Goal: Information Seeking & Learning: Check status

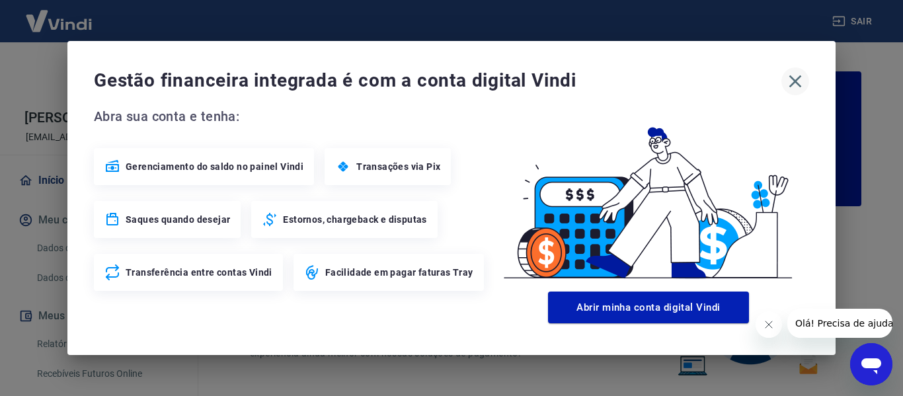
click at [793, 81] on icon "button" at bounding box center [795, 81] width 21 height 21
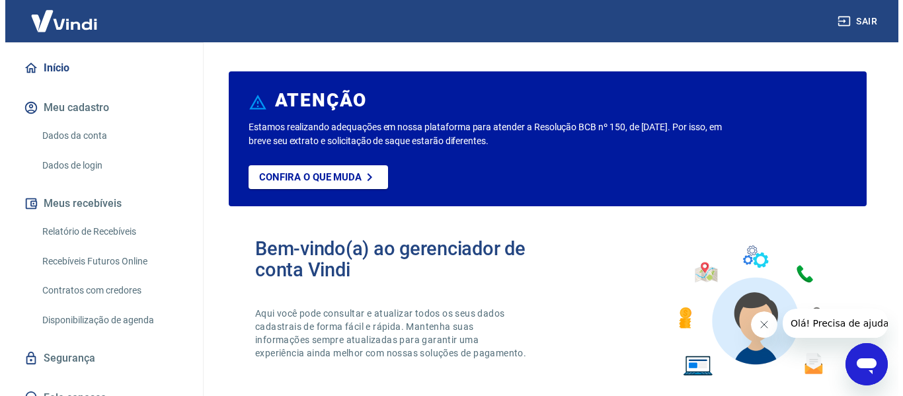
scroll to position [129, 0]
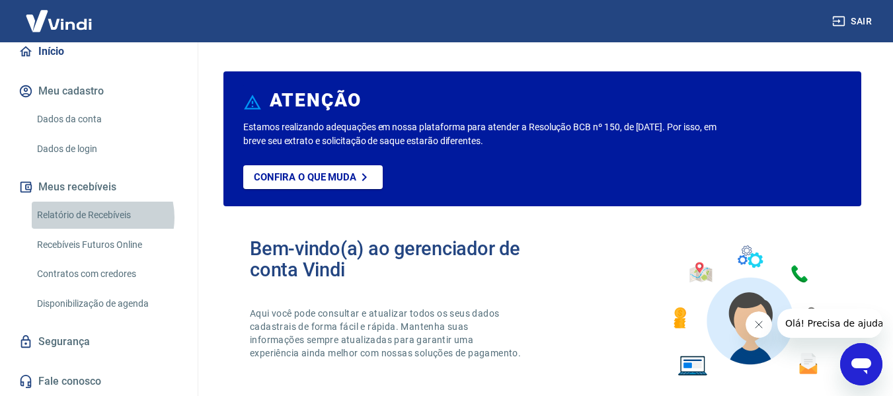
click at [97, 218] on link "Relatório de Recebíveis" at bounding box center [107, 215] width 150 height 27
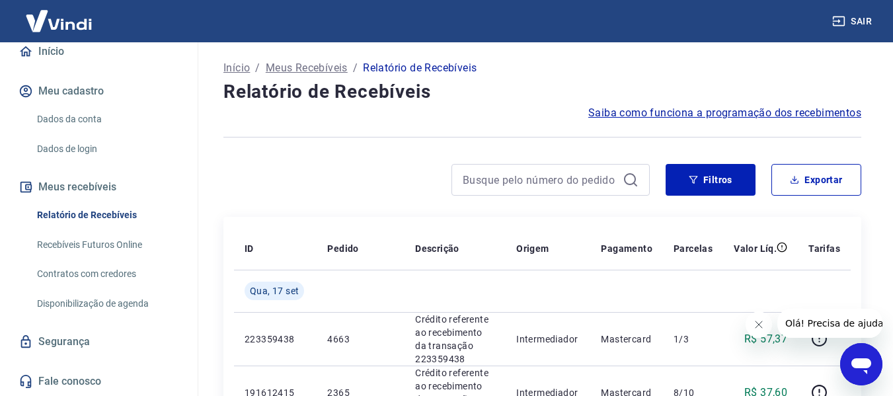
scroll to position [66, 0]
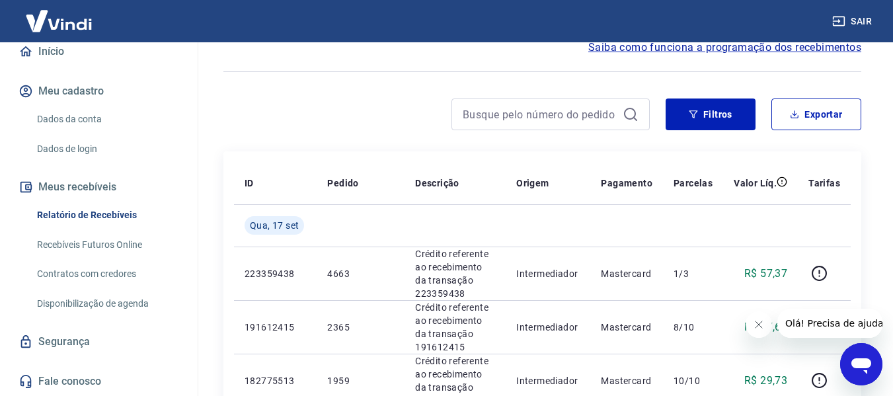
click at [761, 318] on button "Fechar mensagem da empresa" at bounding box center [758, 324] width 26 height 26
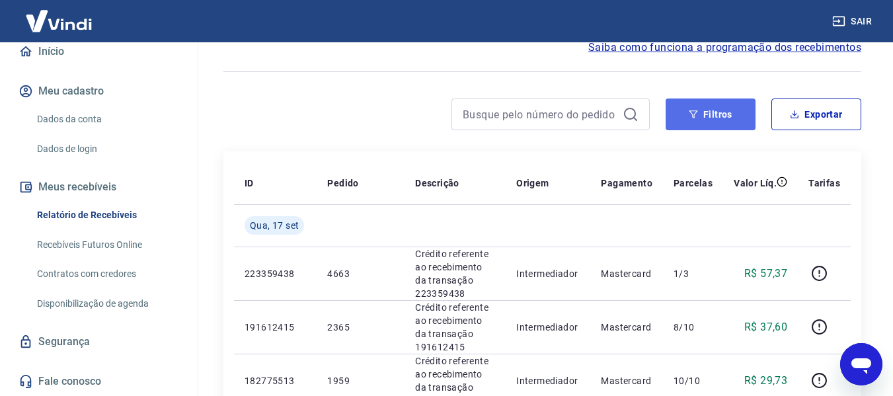
click at [680, 115] on button "Filtros" at bounding box center [711, 115] width 90 height 32
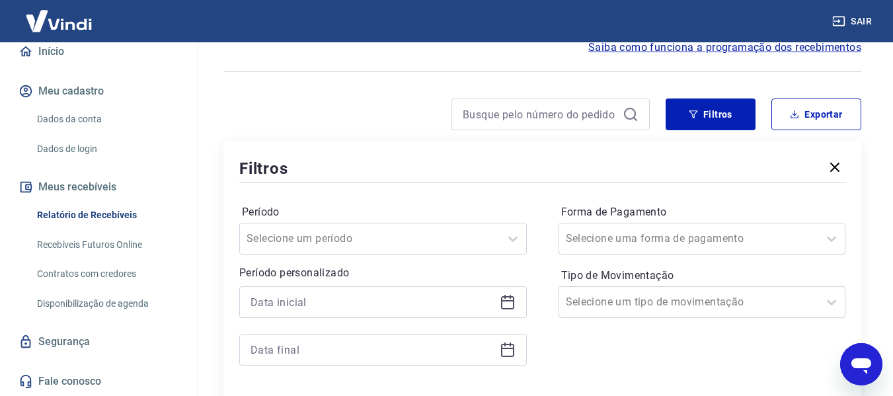
click at [506, 303] on icon at bounding box center [508, 302] width 16 height 16
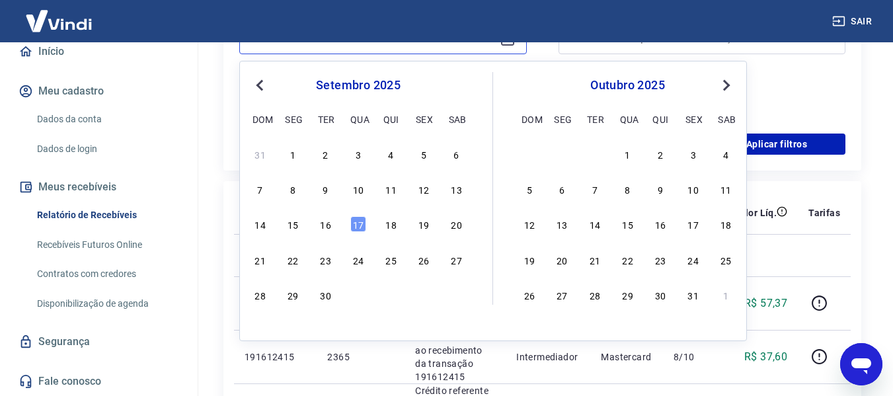
scroll to position [331, 0]
click at [288, 221] on div "15" at bounding box center [293, 224] width 16 height 16
type input "[DATE]"
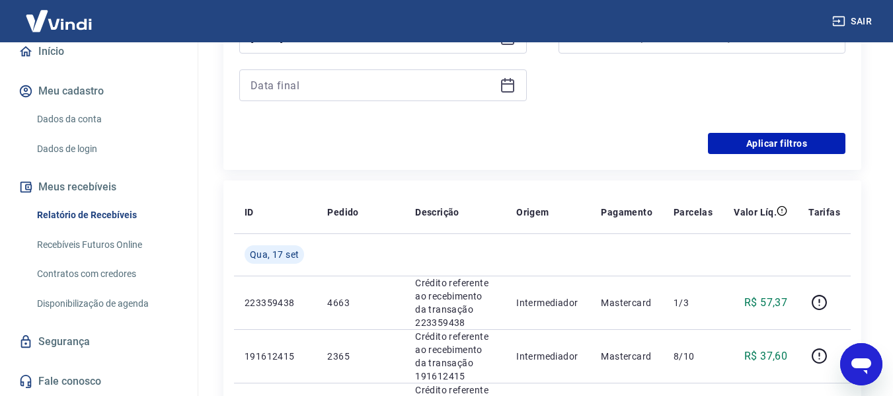
click at [512, 83] on icon at bounding box center [508, 85] width 16 height 16
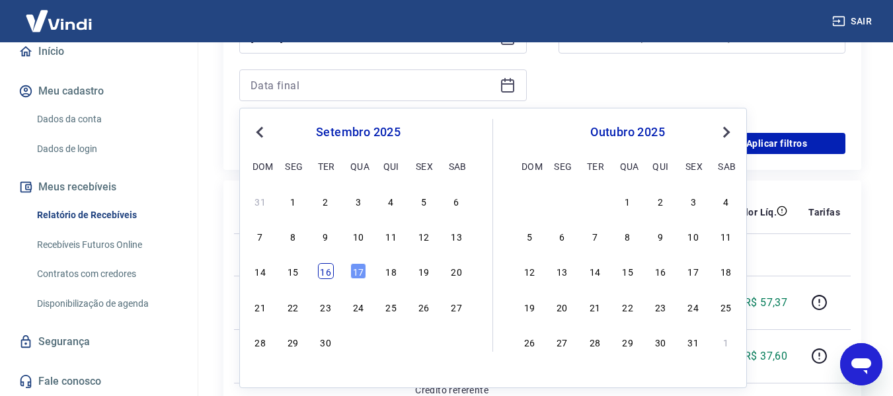
click at [323, 270] on div "16" at bounding box center [326, 271] width 16 height 16
type input "[DATE]"
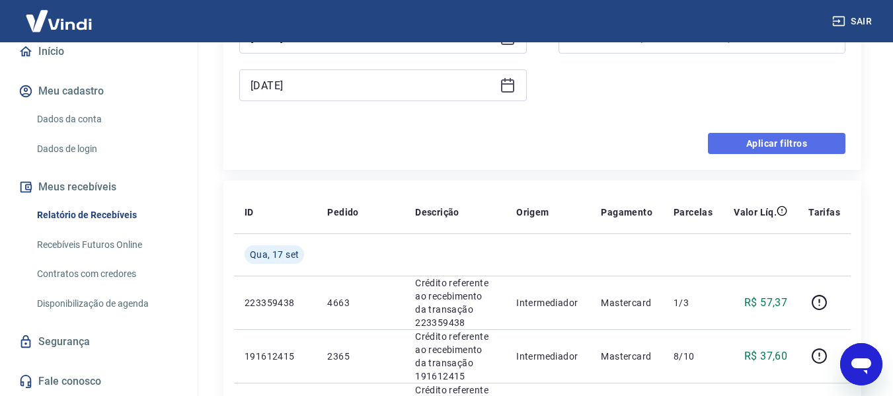
click at [790, 139] on button "Aplicar filtros" at bounding box center [777, 143] width 138 height 21
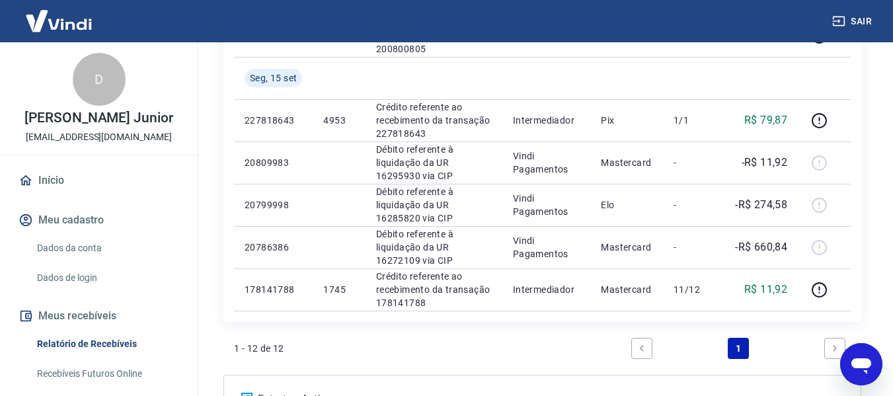
scroll to position [595, 0]
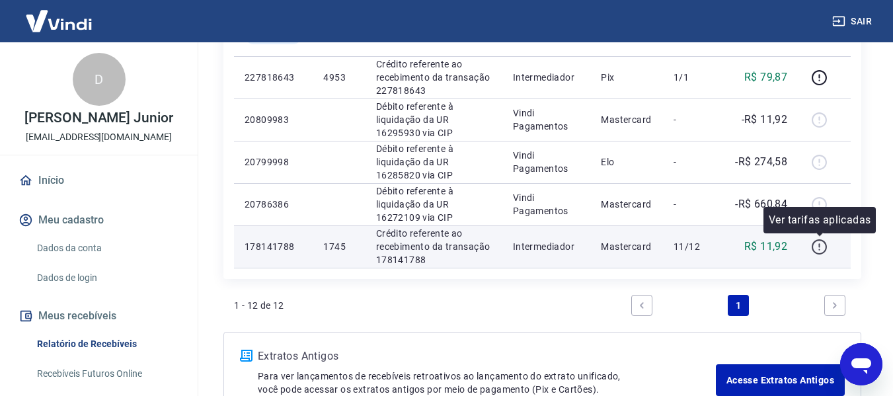
click at [815, 242] on icon "button" at bounding box center [819, 247] width 17 height 17
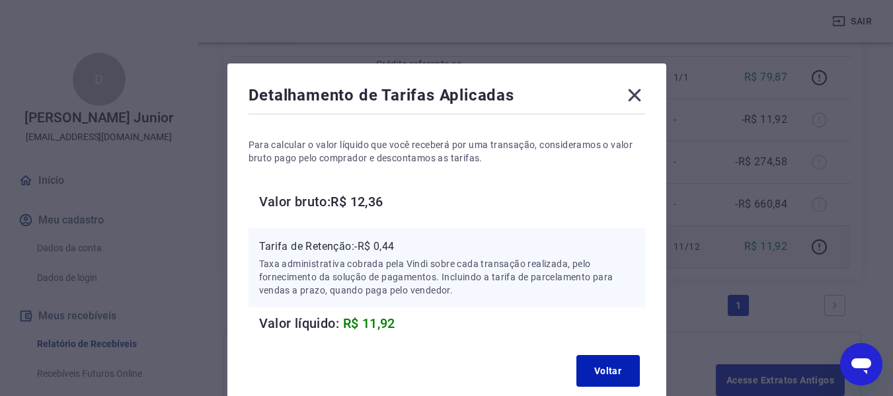
click at [785, 194] on div "Detalhamento de Tarifas Aplicadas Para calcular o valor líquido que você recebe…" at bounding box center [446, 198] width 893 height 396
click at [636, 95] on icon at bounding box center [634, 95] width 21 height 21
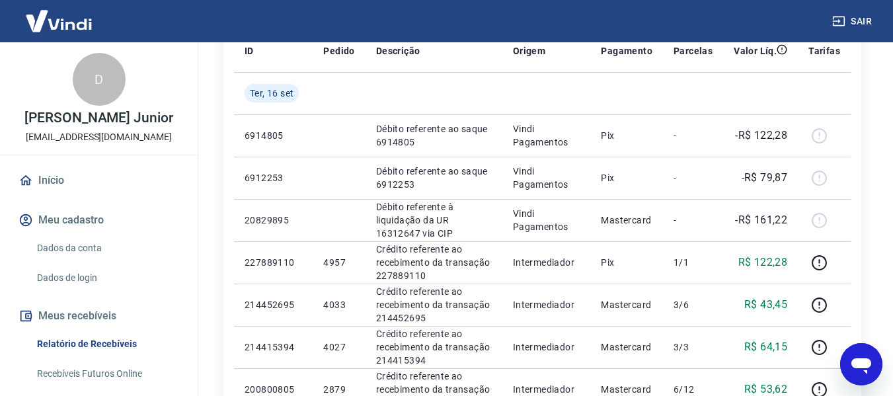
scroll to position [0, 0]
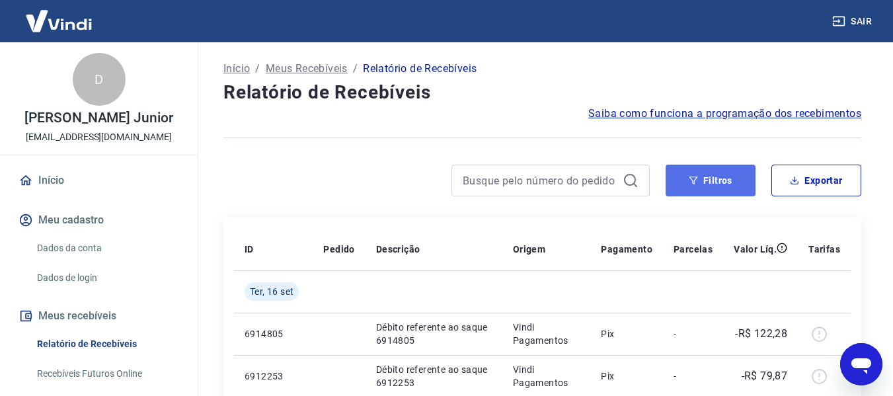
click at [721, 180] on button "Filtros" at bounding box center [711, 181] width 90 height 32
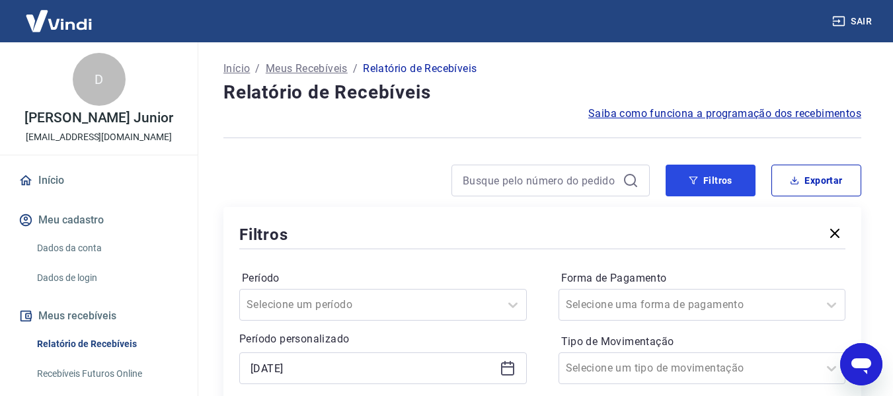
scroll to position [198, 0]
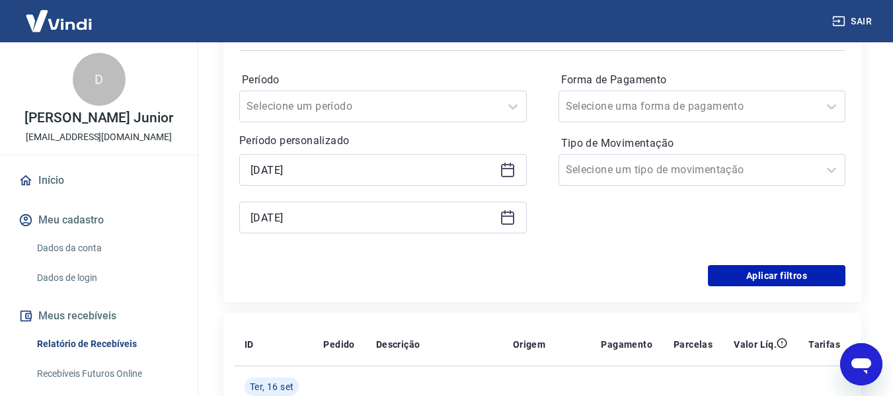
click at [500, 157] on div "[DATE]" at bounding box center [383, 170] width 288 height 32
click at [504, 172] on icon at bounding box center [508, 170] width 16 height 16
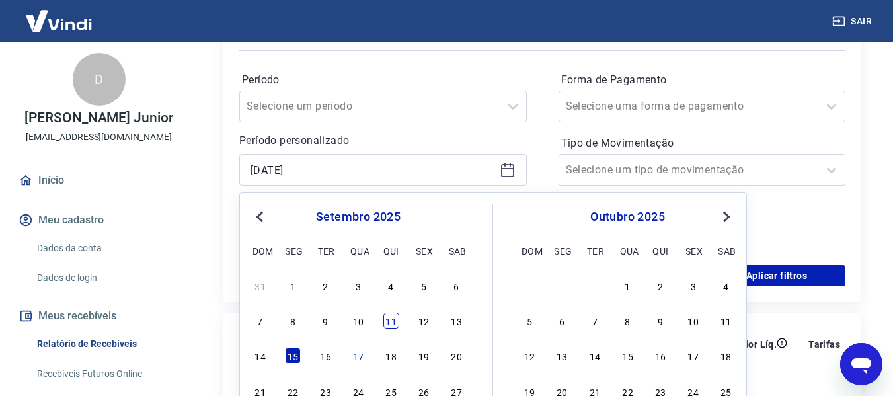
click at [394, 326] on div "11" at bounding box center [391, 321] width 16 height 16
type input "[DATE]"
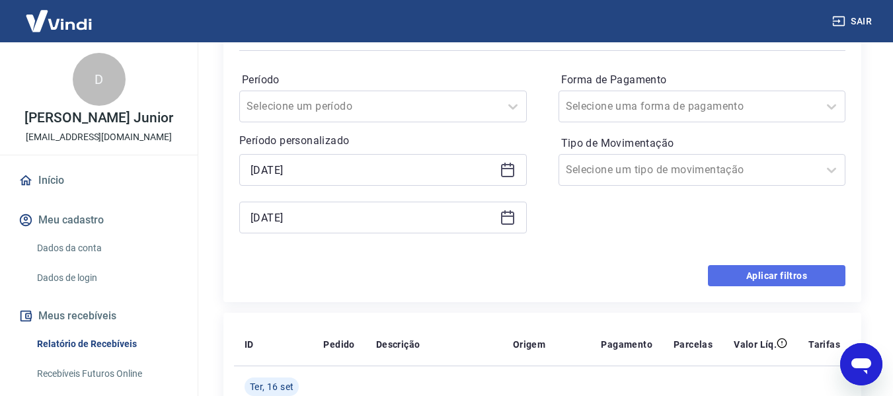
click at [745, 275] on button "Aplicar filtros" at bounding box center [777, 275] width 138 height 21
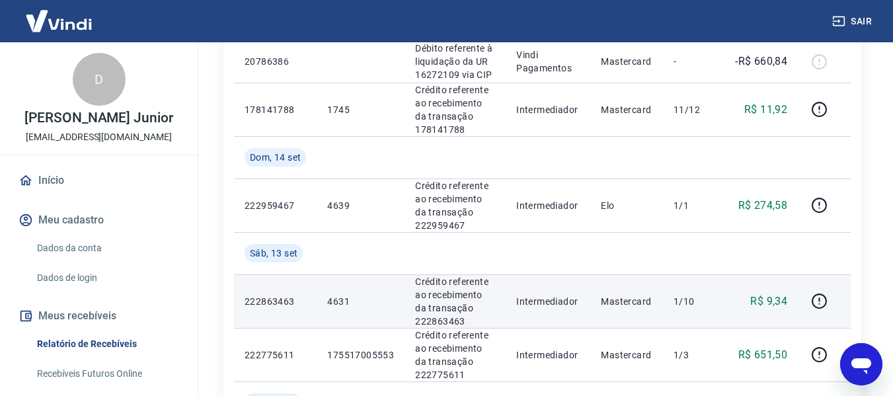
scroll to position [793, 0]
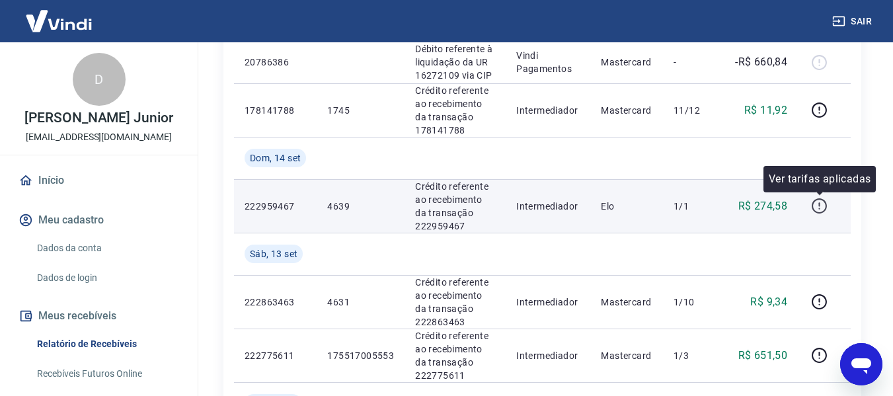
click at [819, 209] on icon "button" at bounding box center [819, 206] width 17 height 17
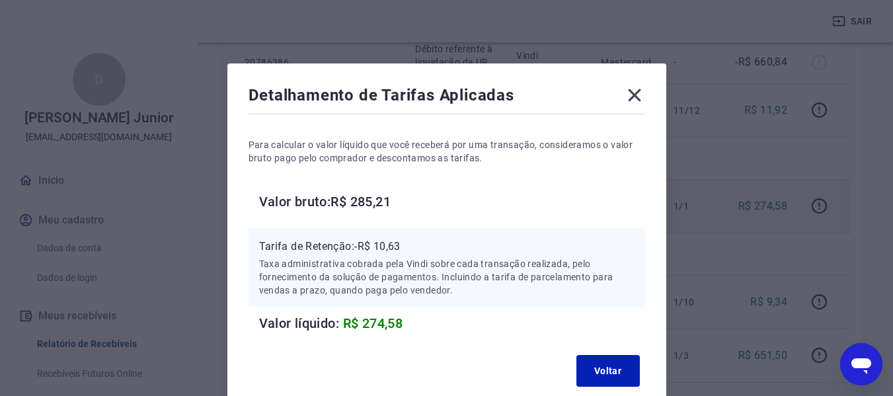
click at [704, 233] on div "Detalhamento de Tarifas Aplicadas Para calcular o valor líquido que você recebe…" at bounding box center [446, 198] width 893 height 396
click at [632, 101] on icon at bounding box center [634, 95] width 21 height 21
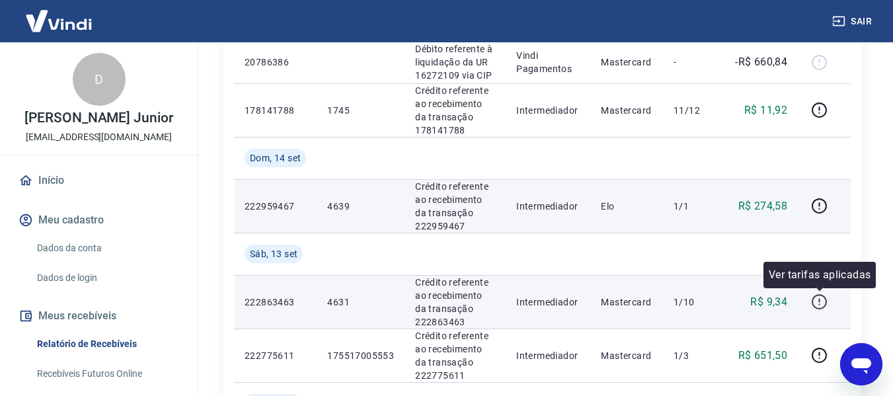
click at [815, 299] on icon "button" at bounding box center [819, 302] width 17 height 17
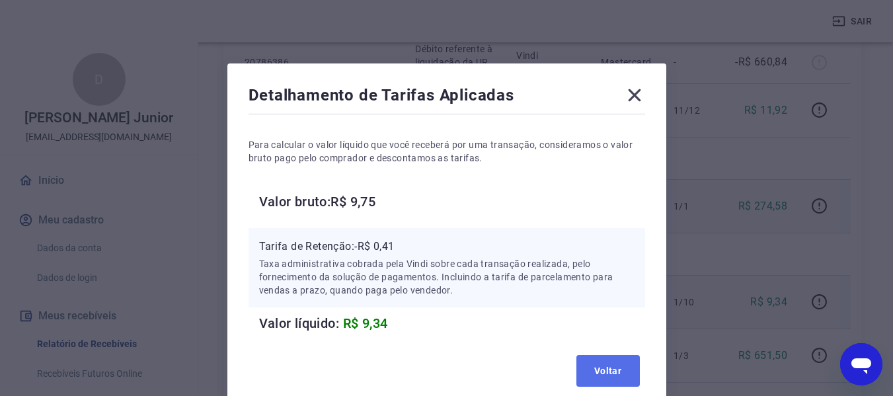
click at [612, 364] on button "Voltar" at bounding box center [608, 371] width 63 height 32
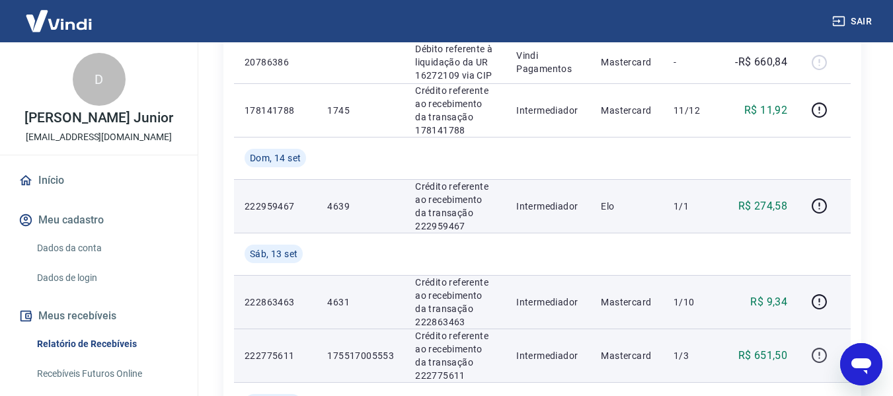
click at [809, 351] on button "button" at bounding box center [819, 355] width 21 height 21
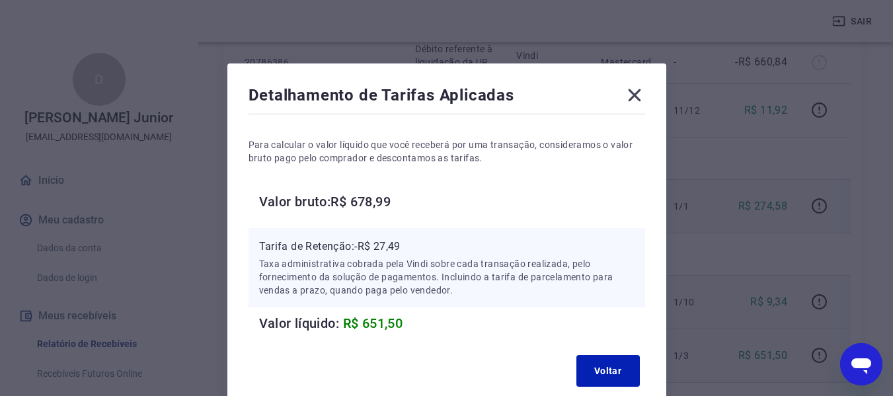
click at [612, 391] on div "Voltar" at bounding box center [447, 371] width 397 height 42
click at [610, 383] on button "Voltar" at bounding box center [608, 371] width 63 height 32
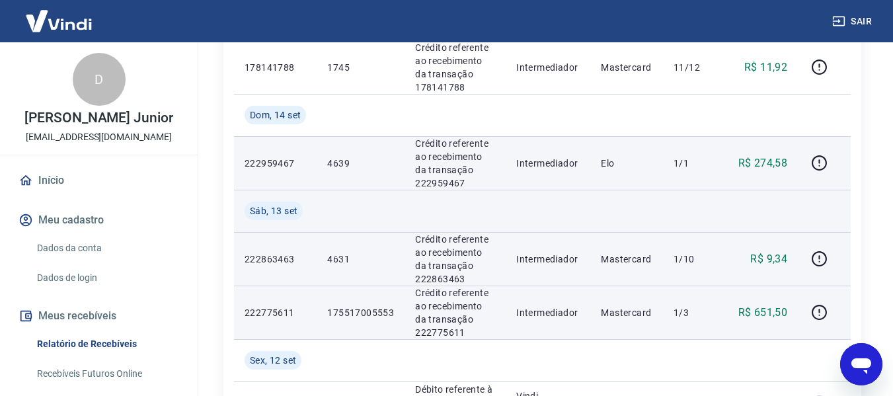
scroll to position [859, 0]
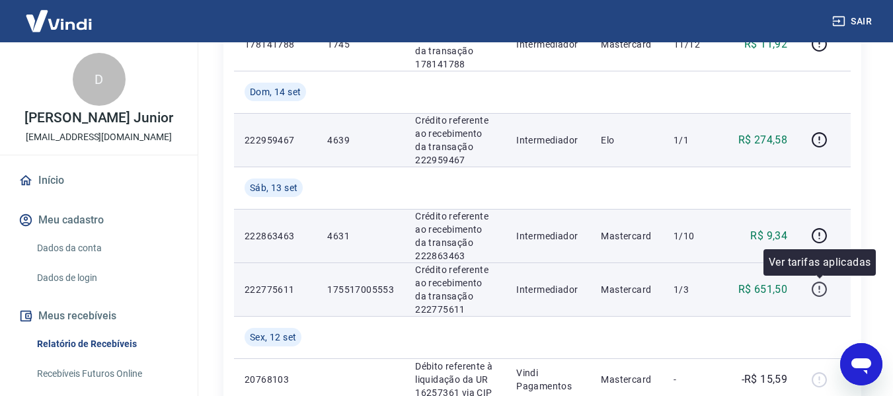
click at [823, 292] on icon "button" at bounding box center [819, 289] width 17 height 17
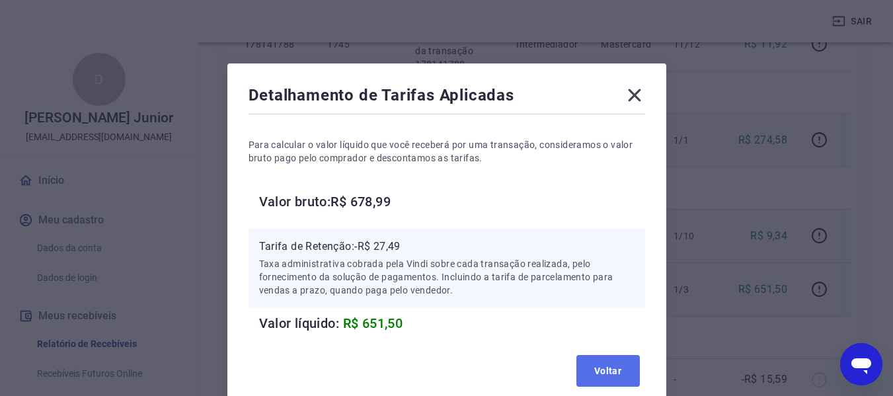
click at [614, 368] on button "Voltar" at bounding box center [608, 371] width 63 height 32
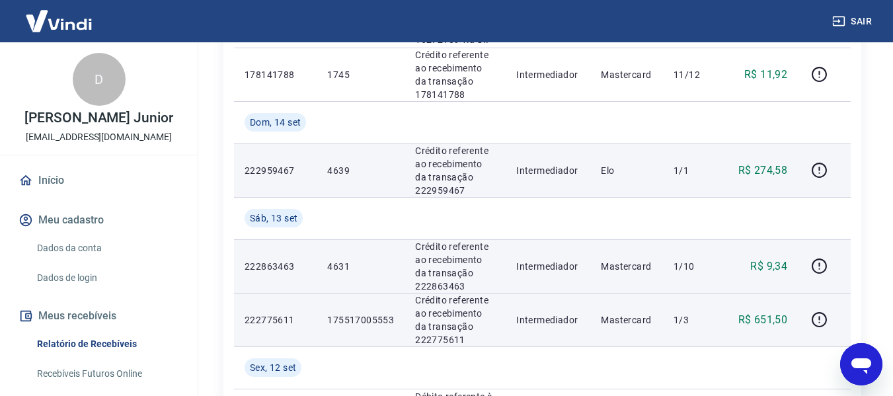
scroll to position [793, 0]
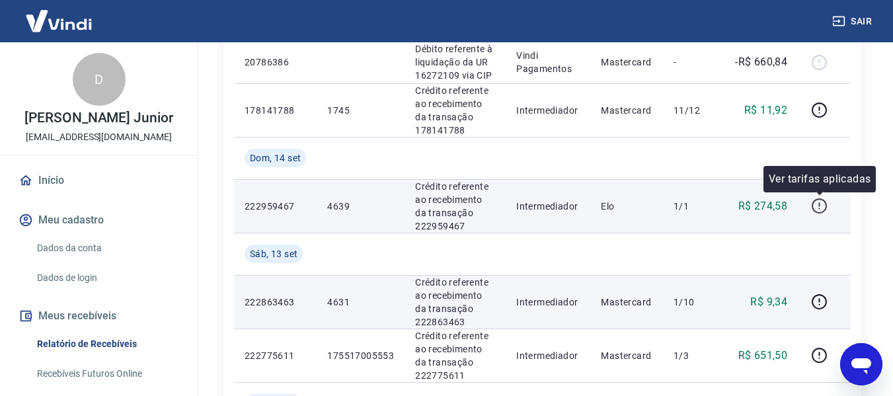
click at [822, 202] on icon "button" at bounding box center [819, 206] width 17 height 17
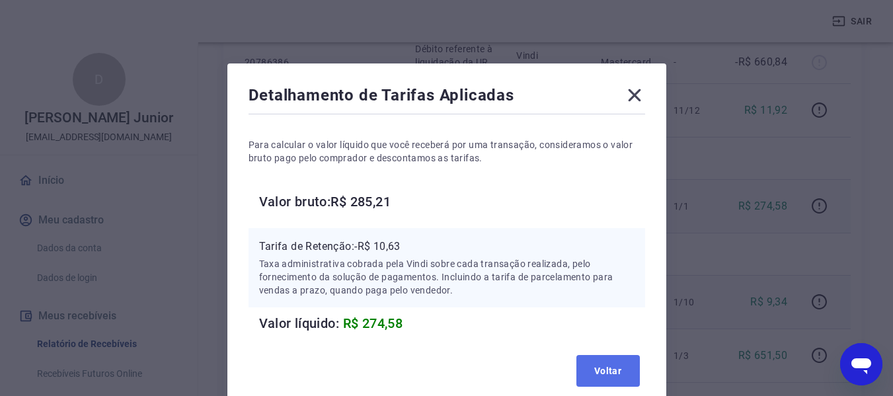
click at [602, 370] on button "Voltar" at bounding box center [608, 371] width 63 height 32
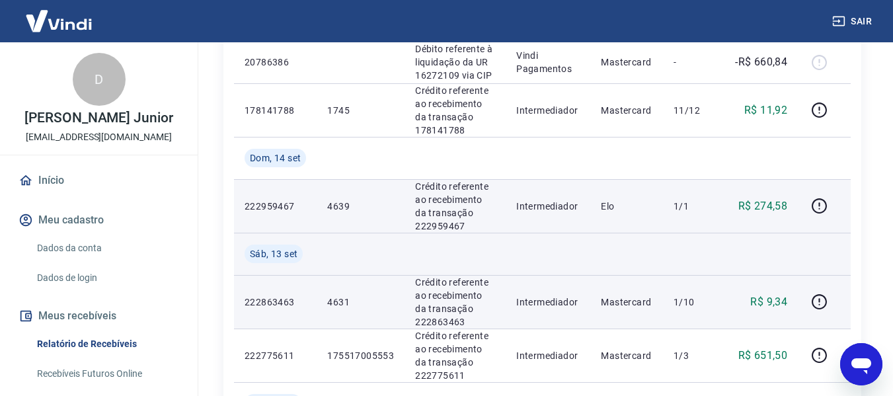
scroll to position [859, 0]
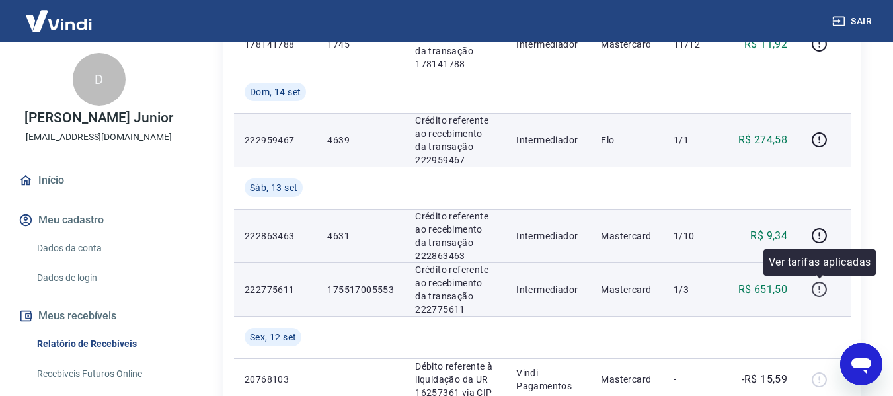
click at [818, 289] on icon "button" at bounding box center [819, 289] width 17 height 17
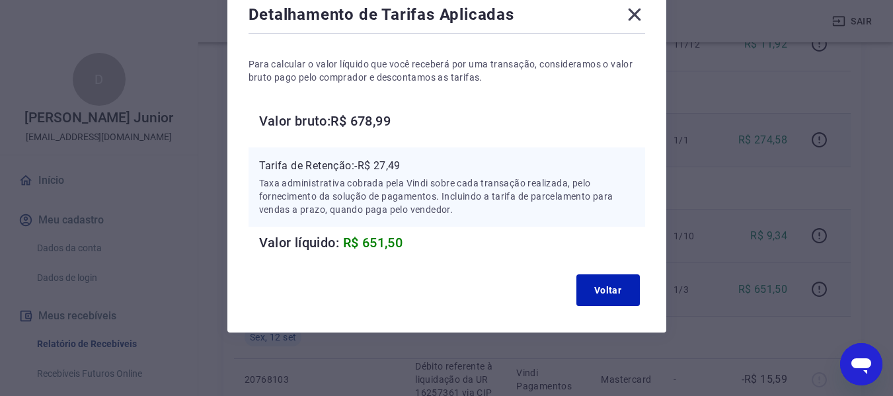
scroll to position [15, 0]
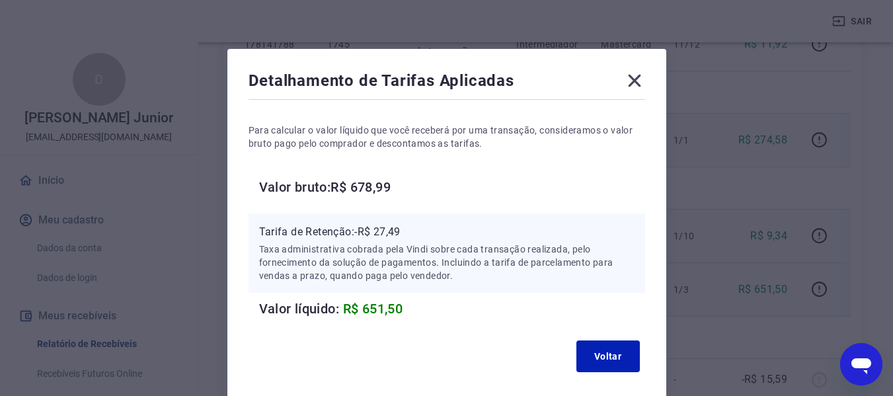
click at [725, 272] on div "Detalhamento de Tarifas Aplicadas Para calcular o valor líquido que você recebe…" at bounding box center [446, 198] width 893 height 396
click at [635, 85] on icon at bounding box center [634, 80] width 21 height 21
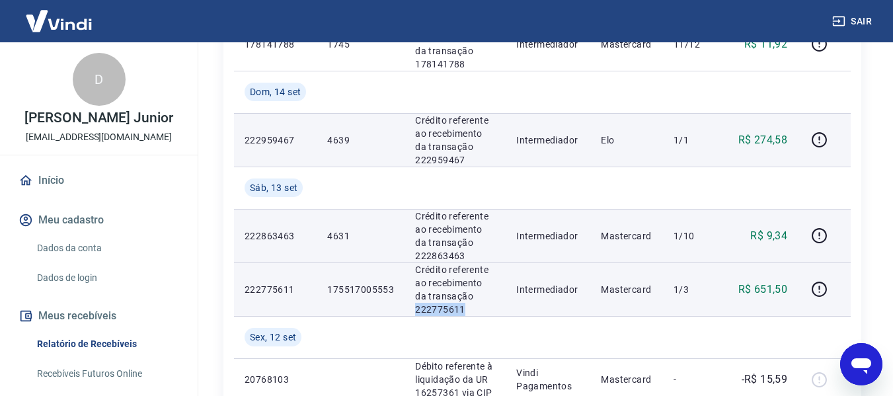
drag, startPoint x: 469, startPoint y: 311, endPoint x: 417, endPoint y: 309, distance: 51.6
click at [417, 309] on p "Crédito referente ao recebimento da transação 222775611" at bounding box center [455, 289] width 80 height 53
drag, startPoint x: 390, startPoint y: 288, endPoint x: 350, endPoint y: 284, distance: 39.9
click at [352, 284] on p "175517005553" at bounding box center [360, 289] width 67 height 13
click at [403, 303] on td "175517005553" at bounding box center [361, 289] width 88 height 54
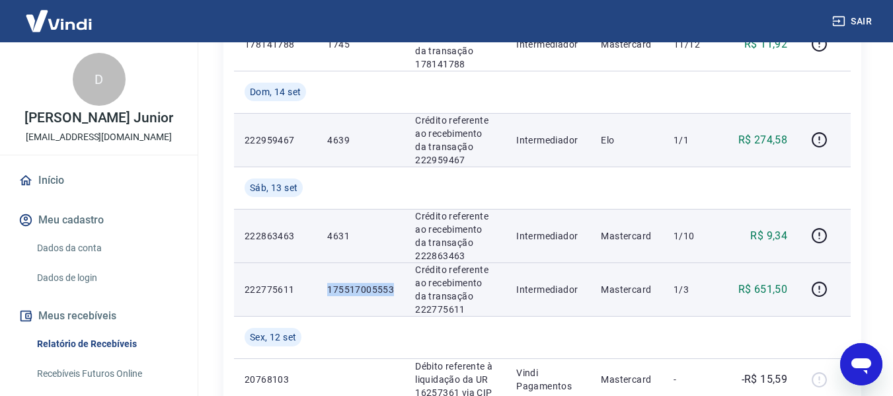
drag, startPoint x: 397, startPoint y: 290, endPoint x: 327, endPoint y: 288, distance: 70.1
click at [327, 288] on td "175517005553" at bounding box center [361, 289] width 88 height 54
copy p "175517005553"
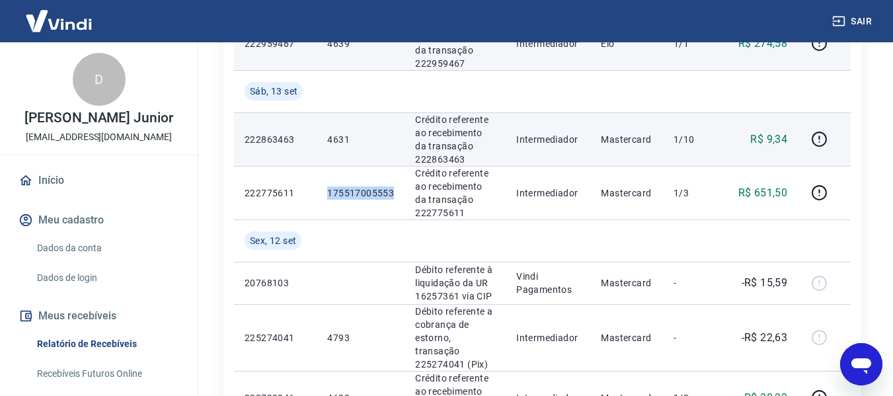
scroll to position [926, 0]
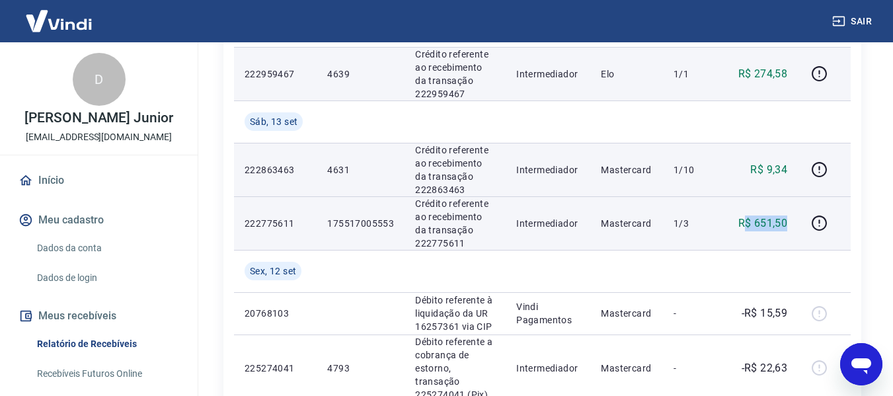
drag, startPoint x: 746, startPoint y: 223, endPoint x: 790, endPoint y: 223, distance: 44.3
click at [790, 223] on td "R$ 651,50" at bounding box center [760, 223] width 75 height 54
drag, startPoint x: 676, startPoint y: 221, endPoint x: 694, endPoint y: 223, distance: 17.4
click at [694, 223] on p "1/3" at bounding box center [693, 223] width 39 height 13
drag, startPoint x: 331, startPoint y: 223, endPoint x: 399, endPoint y: 224, distance: 68.8
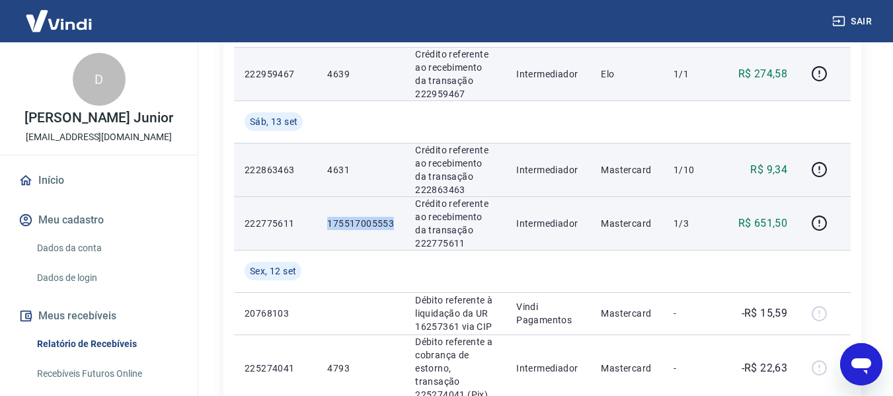
click at [399, 224] on td "175517005553" at bounding box center [361, 223] width 88 height 54
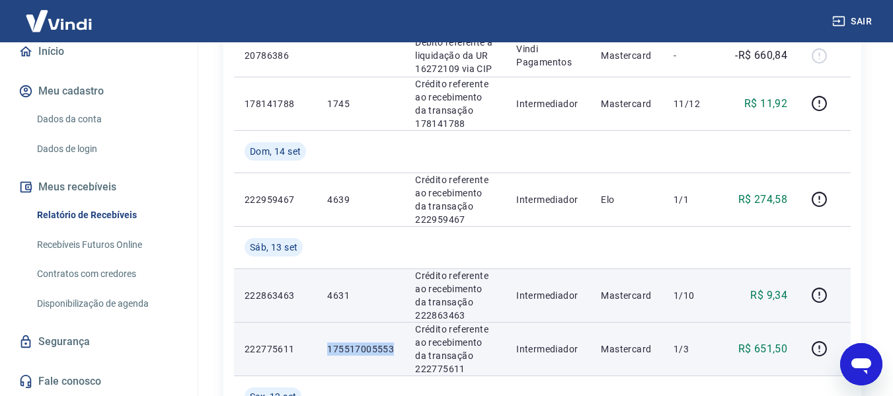
scroll to position [992, 0]
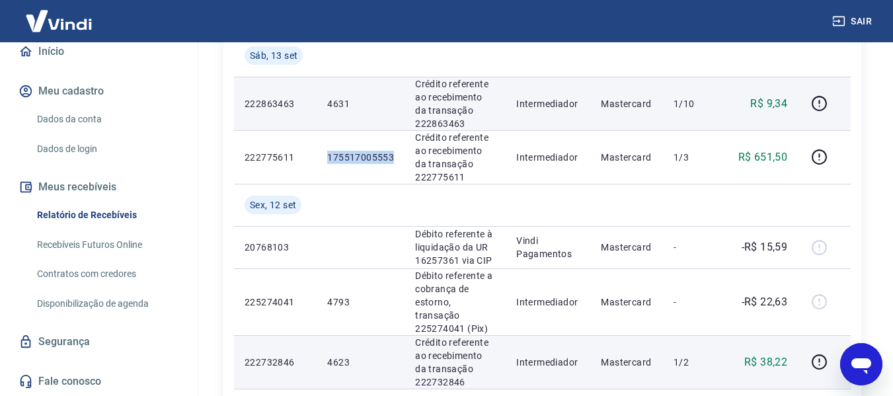
copy p "175517005553"
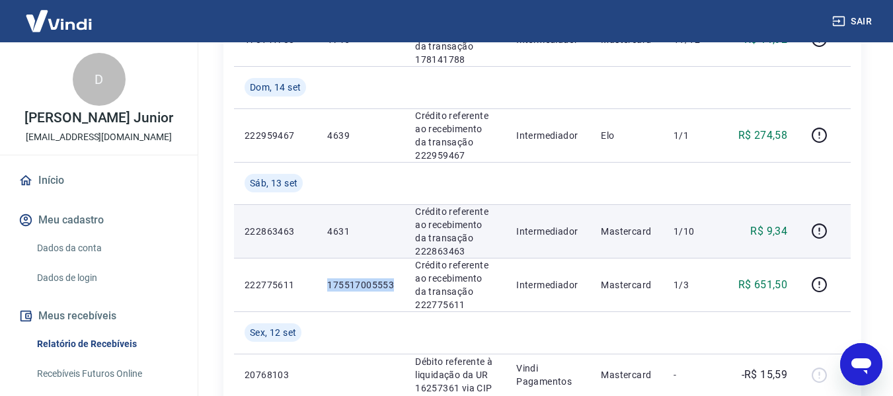
scroll to position [859, 0]
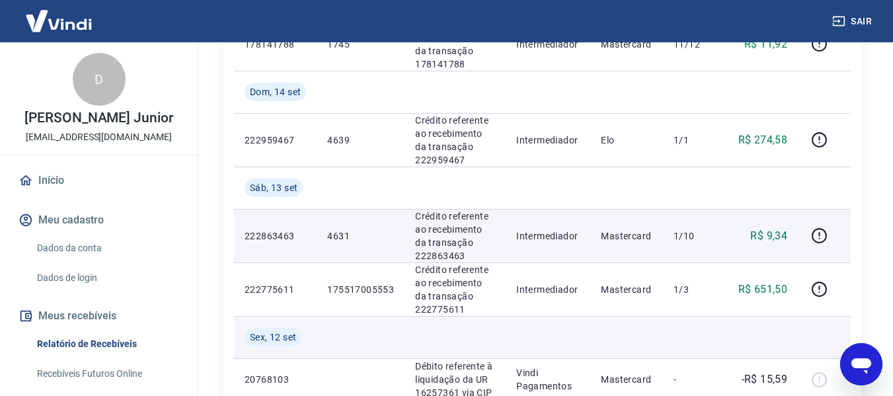
click at [387, 323] on td at bounding box center [361, 337] width 88 height 42
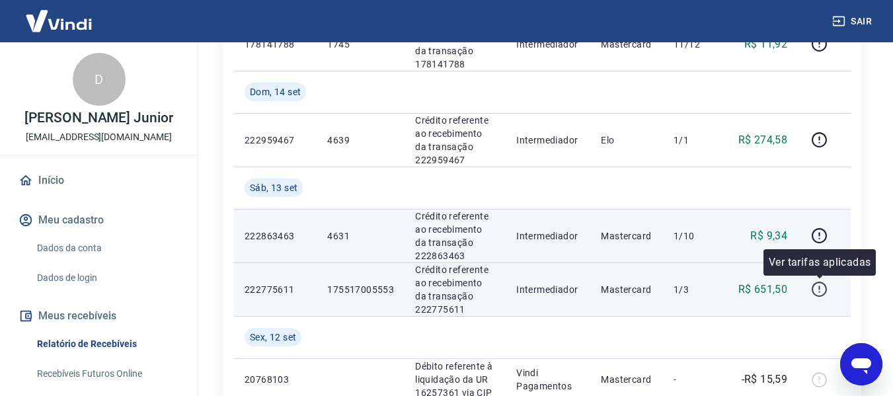
click at [816, 283] on icon "button" at bounding box center [819, 289] width 15 height 15
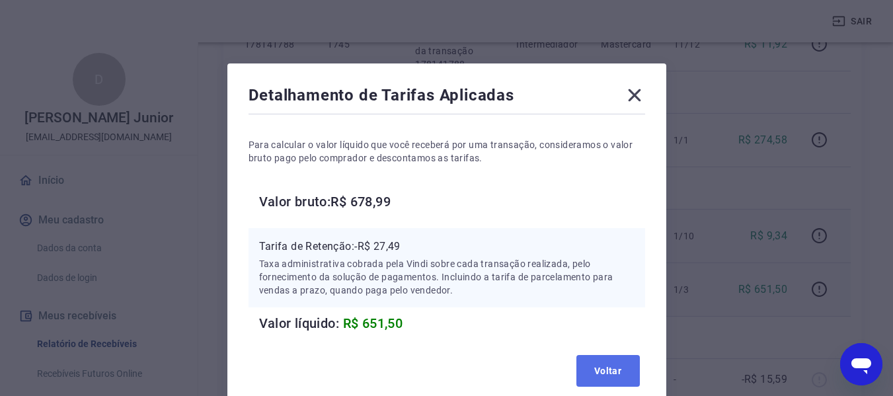
click at [606, 374] on button "Voltar" at bounding box center [608, 371] width 63 height 32
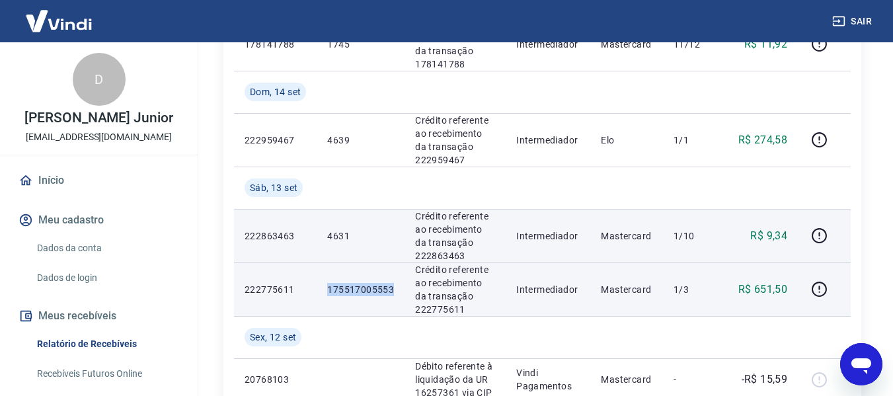
drag, startPoint x: 355, startPoint y: 290, endPoint x: 399, endPoint y: 290, distance: 44.3
click at [399, 290] on td "175517005553" at bounding box center [361, 289] width 88 height 54
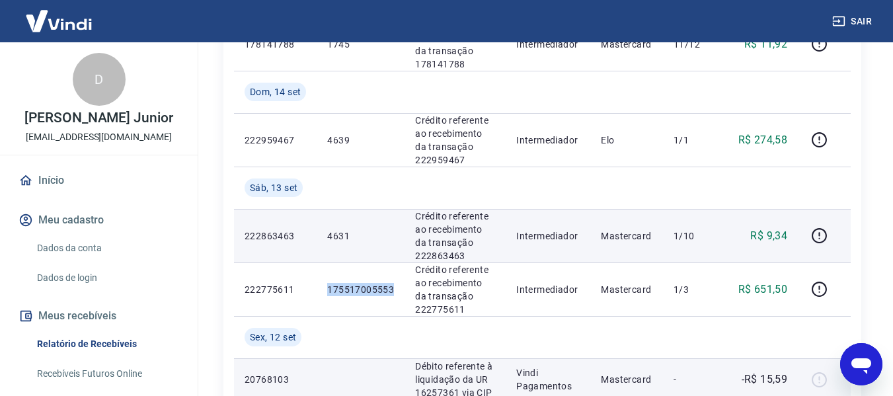
copy p "175517005553"
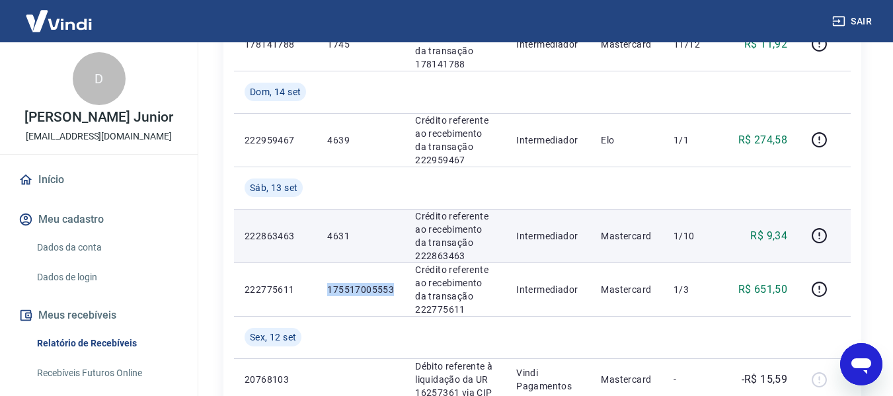
scroll to position [0, 0]
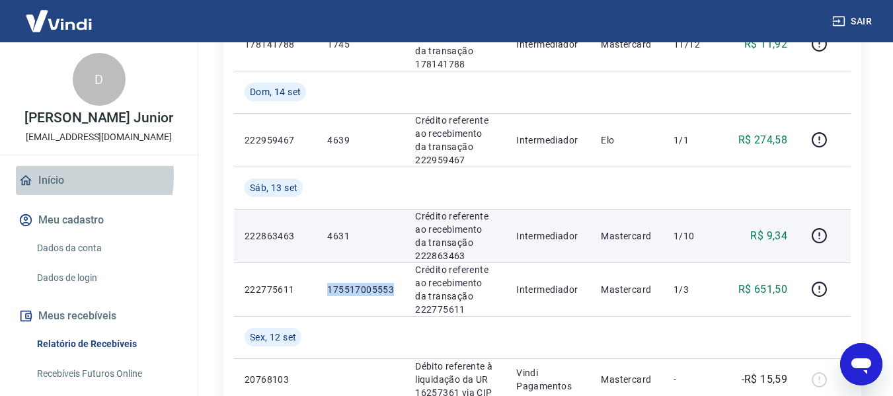
click at [55, 177] on link "Início" at bounding box center [99, 180] width 166 height 29
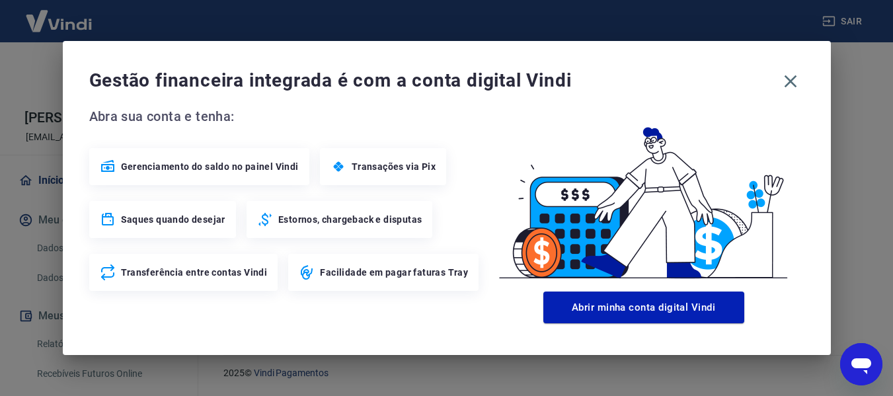
scroll to position [736, 0]
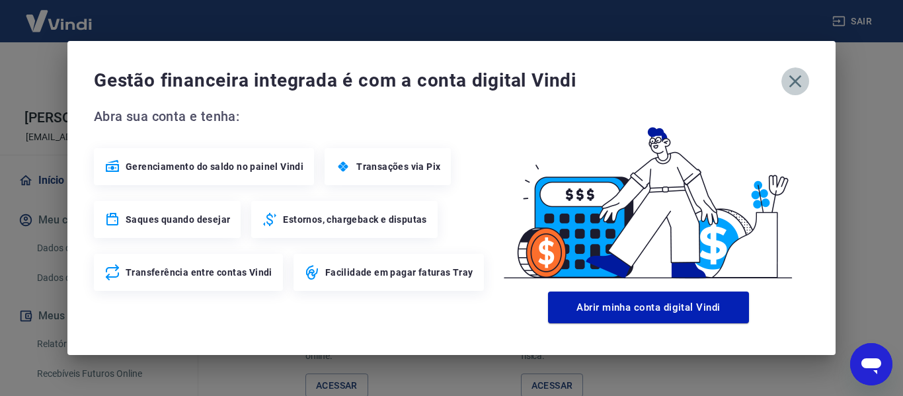
click at [797, 89] on icon "button" at bounding box center [795, 81] width 21 height 21
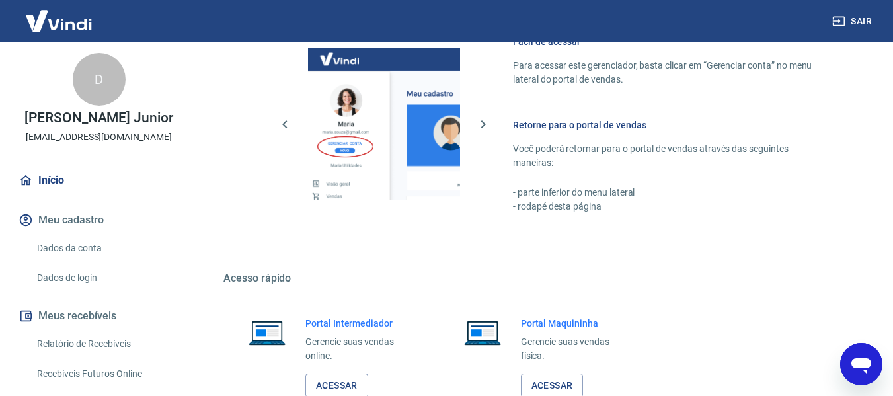
scroll to position [802, 0]
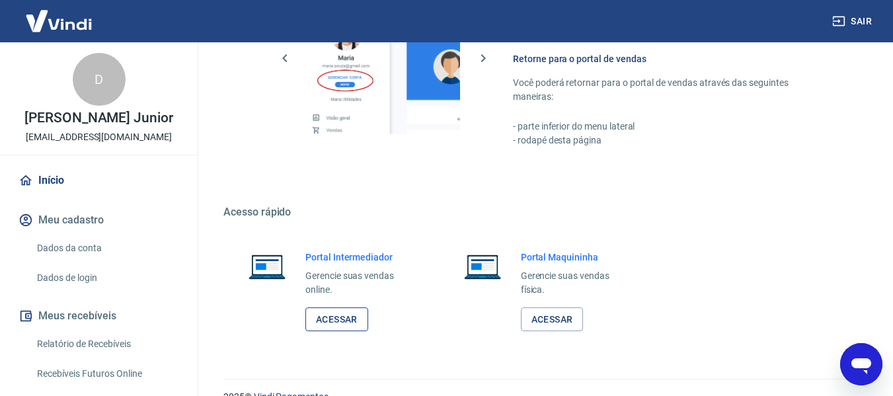
click at [352, 317] on link "Acessar" at bounding box center [336, 319] width 63 height 24
click at [339, 389] on div "2025 © Vindi Pagamentos" at bounding box center [543, 391] width 670 height 57
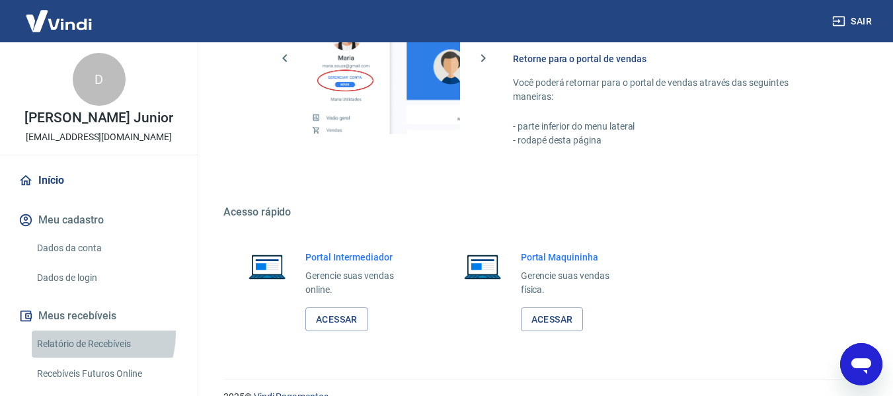
click at [82, 334] on link "Relatório de Recebíveis" at bounding box center [107, 344] width 150 height 27
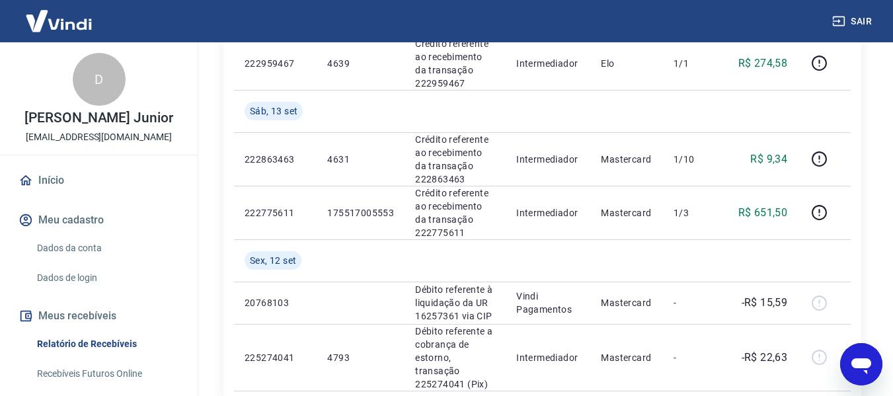
scroll to position [1124, 0]
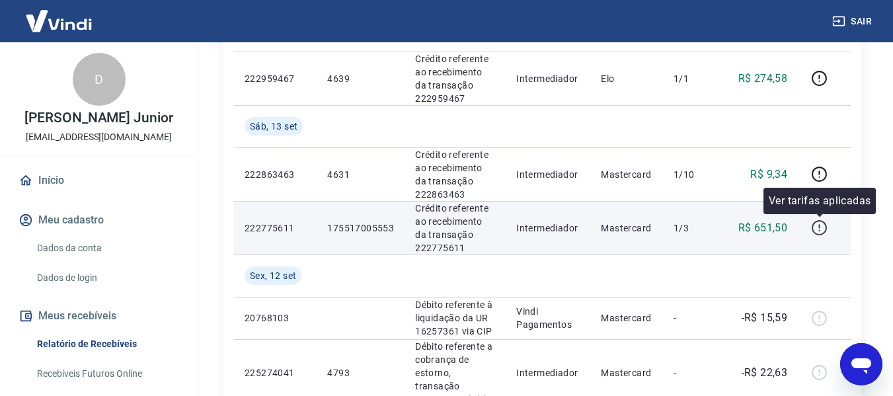
click at [818, 226] on icon "button" at bounding box center [819, 227] width 17 height 17
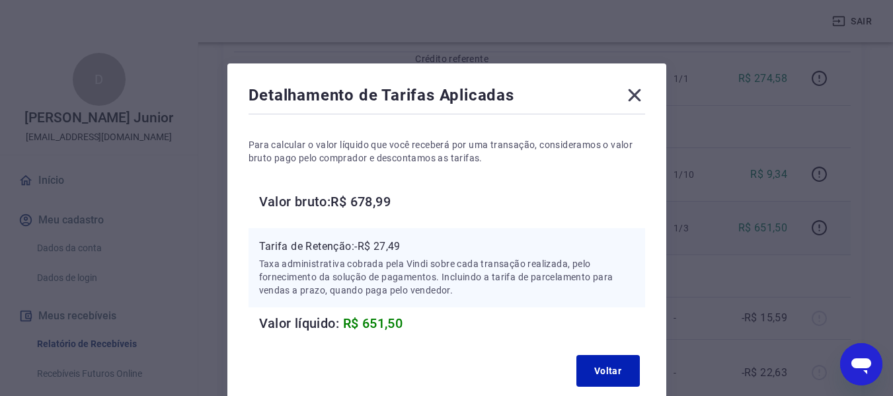
click at [637, 93] on icon at bounding box center [634, 95] width 13 height 13
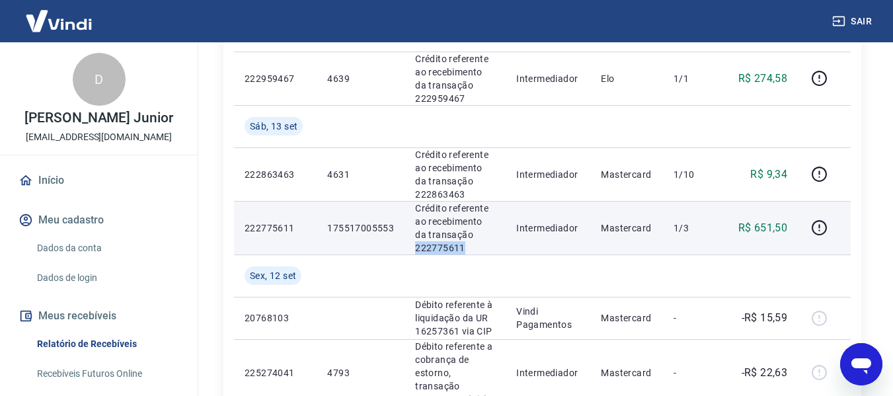
drag, startPoint x: 467, startPoint y: 249, endPoint x: 413, endPoint y: 248, distance: 54.2
click at [413, 248] on td "Crédito referente ao recebimento da transação 222775611" at bounding box center [455, 228] width 101 height 54
copy p "222775611"
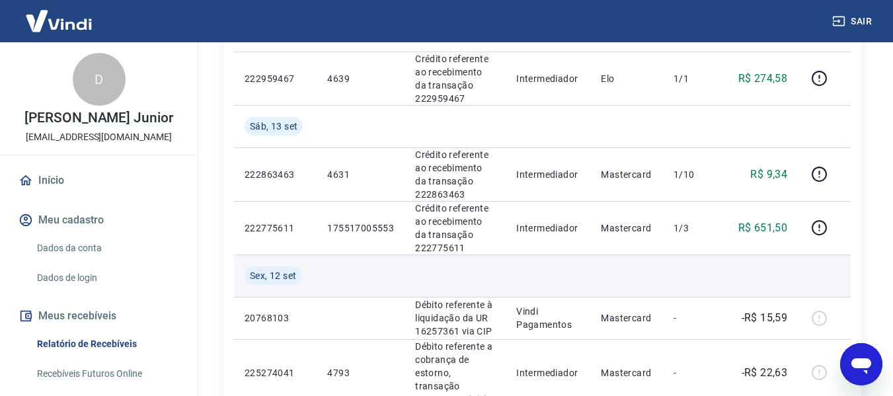
click at [590, 284] on td at bounding box center [548, 276] width 85 height 42
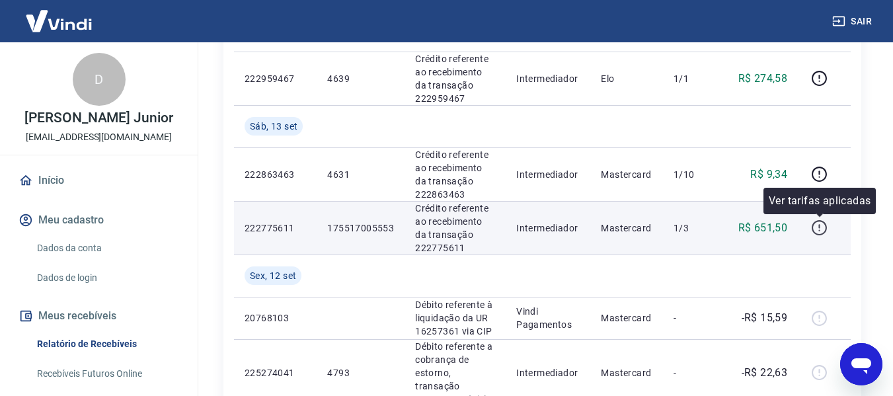
click at [822, 236] on button "button" at bounding box center [819, 228] width 21 height 21
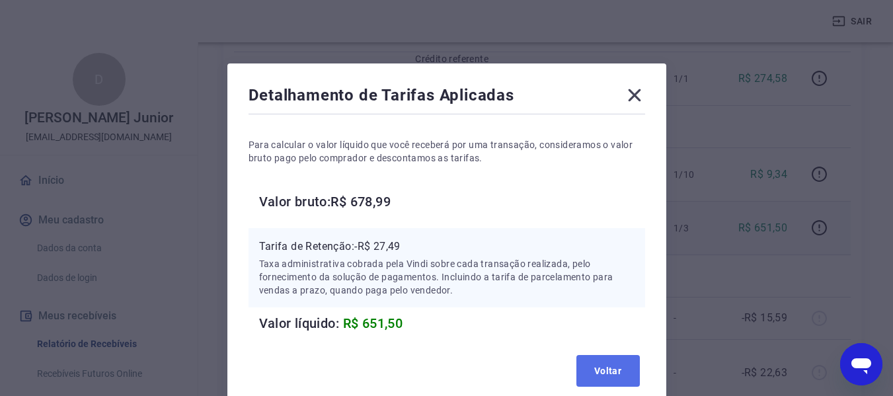
click at [608, 372] on button "Voltar" at bounding box center [608, 371] width 63 height 32
